Goal: Complete application form

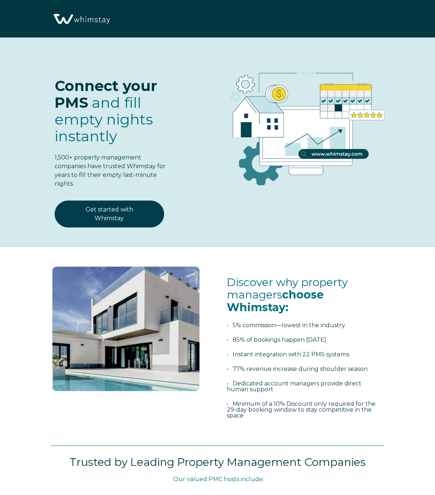
select select "MX"
select select "Standard"
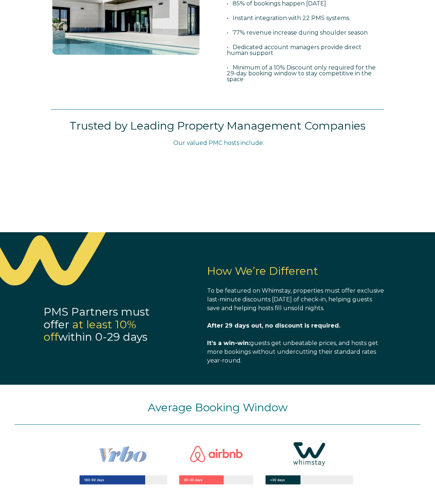
scroll to position [303, 0]
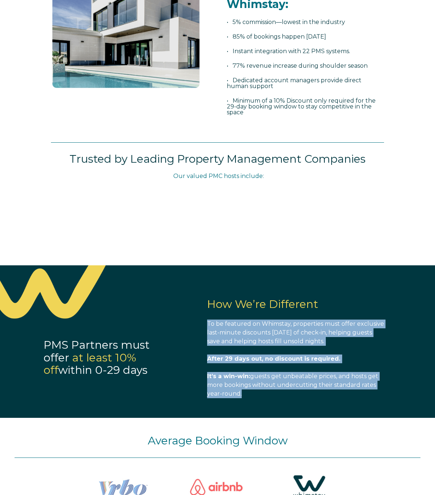
drag, startPoint x: 208, startPoint y: 323, endPoint x: 286, endPoint y: 391, distance: 103.7
click at [286, 391] on span "How We’re Different To be featured on Whimstay, properties must offer exclusive…" at bounding box center [295, 348] width 177 height 100
copy span "To be featured on Whimstay, properties must offer exclusive last-minute discoun…"
click at [385, 298] on div "How We’re Different To be featured on Whimstay, properties must offer exclusive…" at bounding box center [295, 336] width 191 height 142
copy span "To be featured on Whimstay, properties must offer exclusive last-minute discoun…"
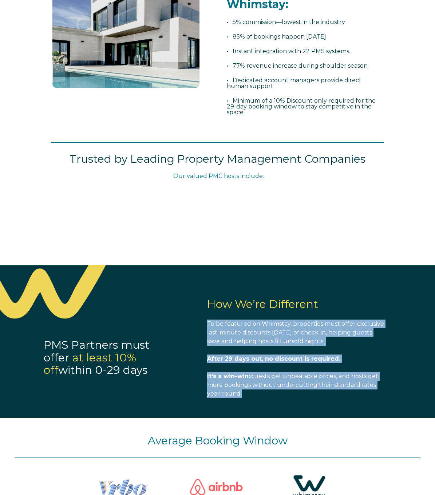
drag, startPoint x: 207, startPoint y: 322, endPoint x: 282, endPoint y: 394, distance: 103.9
click at [282, 394] on span "How We’re Different To be featured on Whimstay, properties must offer exclusive…" at bounding box center [295, 348] width 177 height 100
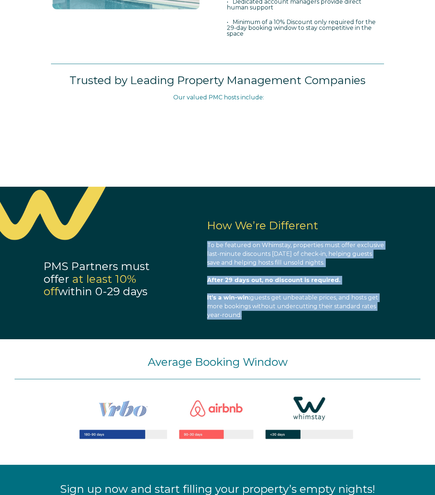
scroll to position [356, 0]
